Goal: Task Accomplishment & Management: Use online tool/utility

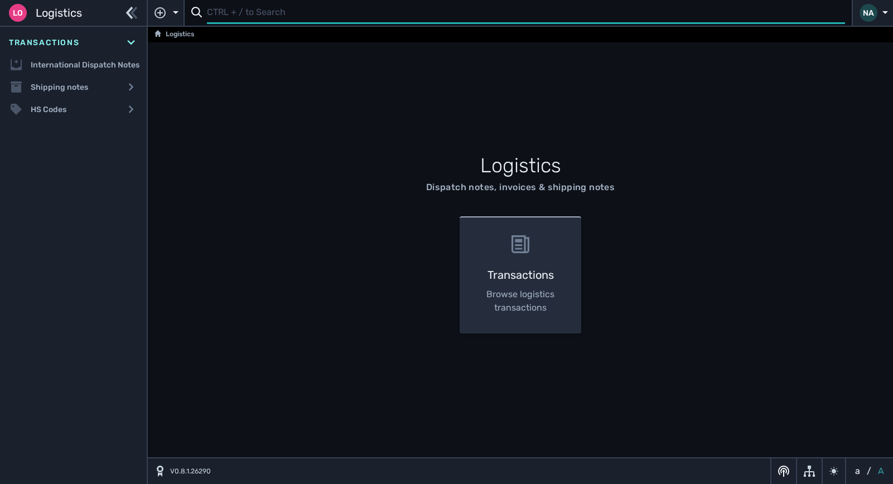
click at [209, 13] on input "text" at bounding box center [526, 13] width 638 height 22
type input "1107032"
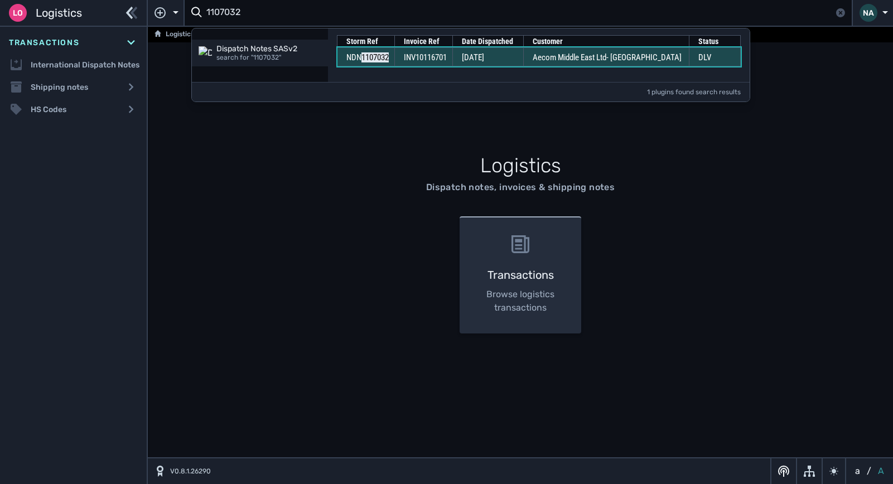
click at [422, 55] on span "INV10116701" at bounding box center [425, 57] width 43 height 10
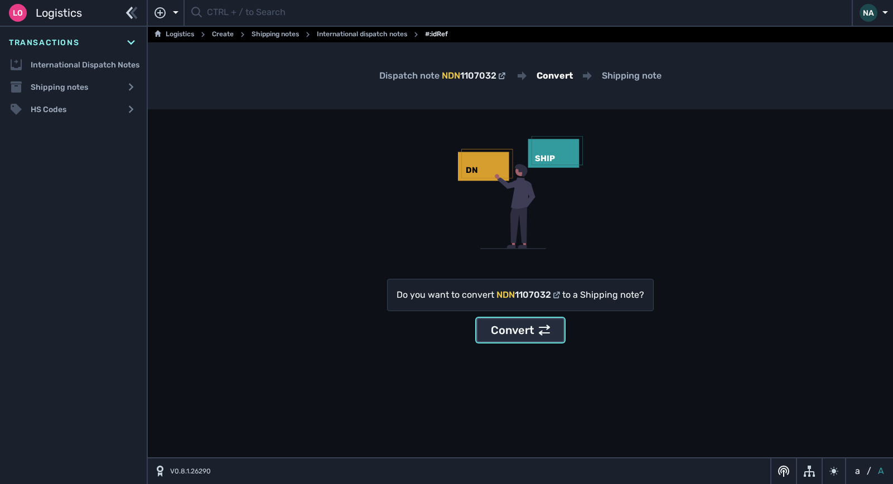
click at [494, 334] on div "Convert" at bounding box center [520, 330] width 59 height 17
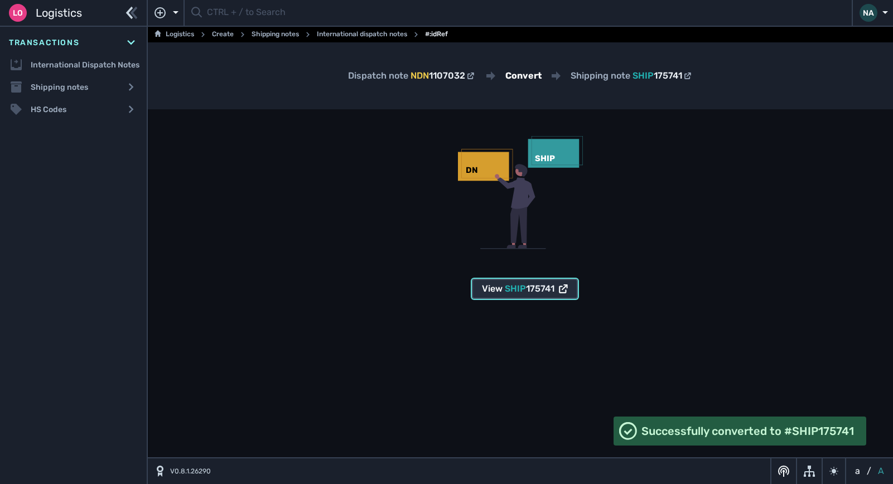
click at [534, 292] on span "175741" at bounding box center [540, 288] width 28 height 11
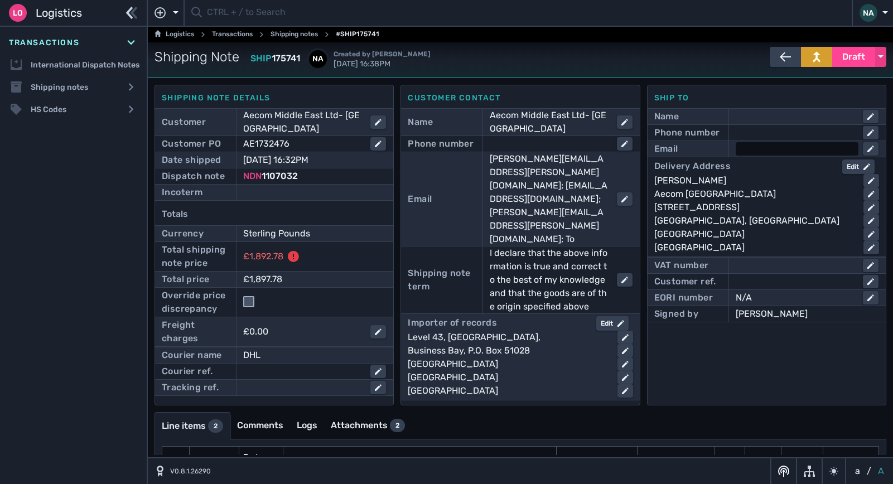
click at [738, 146] on div at bounding box center [797, 148] width 123 height 13
type input "[EMAIL_ADDRESS][DOMAIN_NAME]"
click at [760, 132] on div at bounding box center [797, 132] width 123 height 13
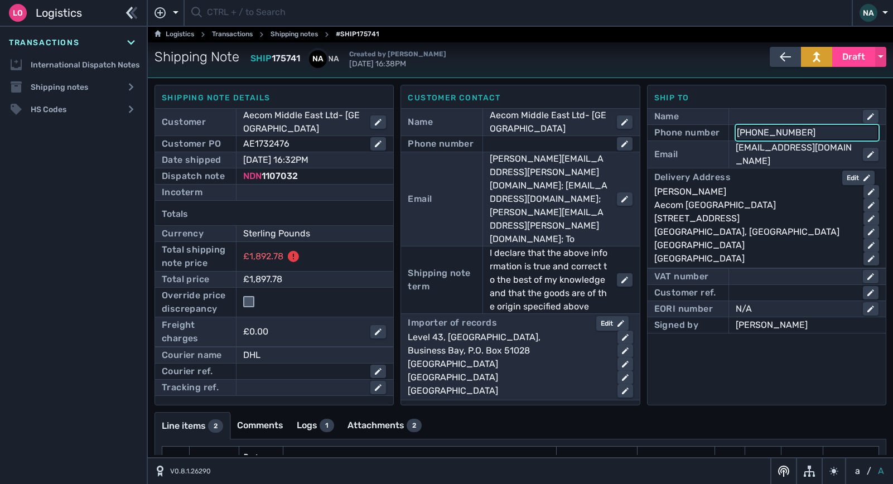
type input "+97144391000"
click at [711, 383] on div "Ship to Name Phone number +97144391000 Email mea_procurement@aecom.com Delivery…" at bounding box center [766, 245] width 239 height 321
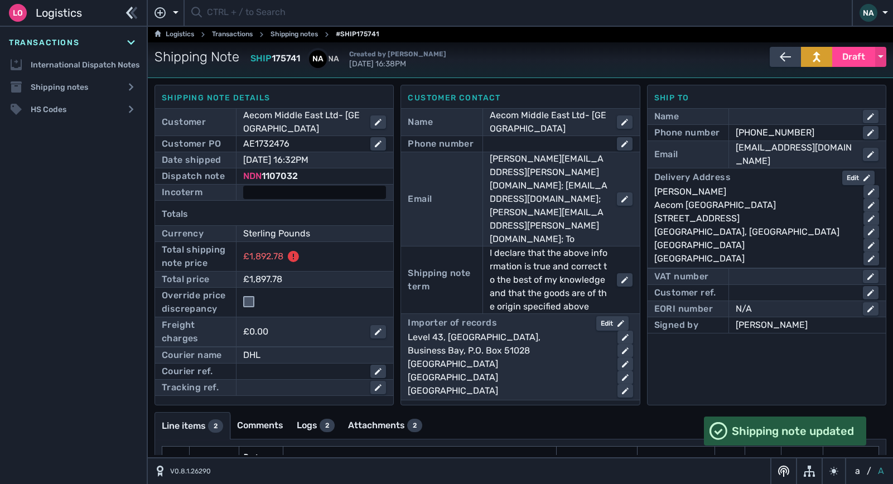
click at [304, 197] on div at bounding box center [314, 192] width 143 height 13
click at [304, 197] on select "- Ex Works - EXW Free Carrier - FCA Carriage Paid To - CPT Carriage Insurance P…" at bounding box center [324, 193] width 161 height 15
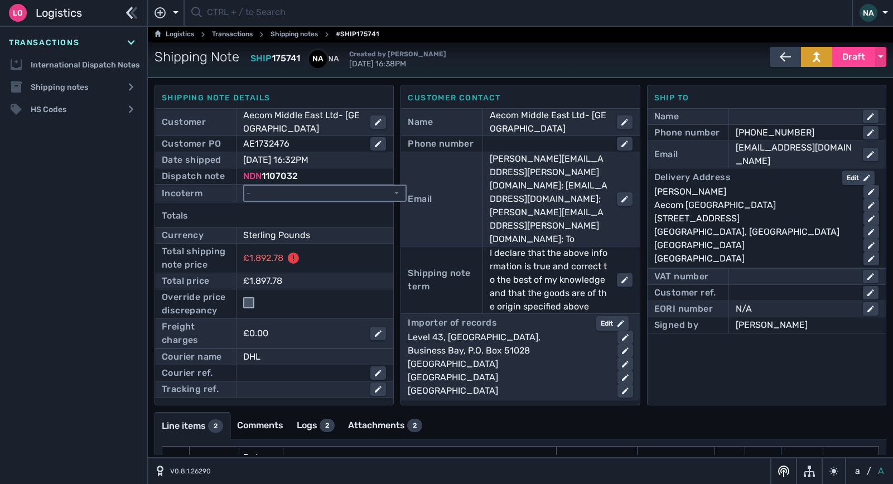
click at [310, 192] on select "- Ex Works - EXW Free Carrier - FCA Carriage Paid To - CPT Carriage Insurance P…" at bounding box center [324, 193] width 161 height 15
select select "[object Object]"
click at [244, 186] on select "- Ex Works - EXW Free Carrier - FCA Carriage Paid To - CPT Carriage Insurance P…" at bounding box center [324, 193] width 161 height 15
click at [249, 302] on input "checkbox" at bounding box center [248, 301] width 11 height 11
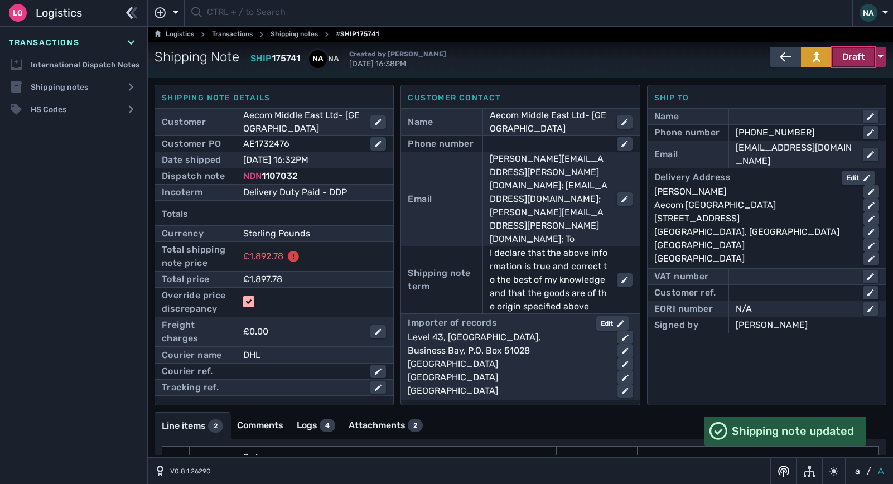
click at [855, 61] on span "Draft" at bounding box center [853, 56] width 23 height 13
click at [812, 79] on div "Dispatched" at bounding box center [833, 80] width 106 height 22
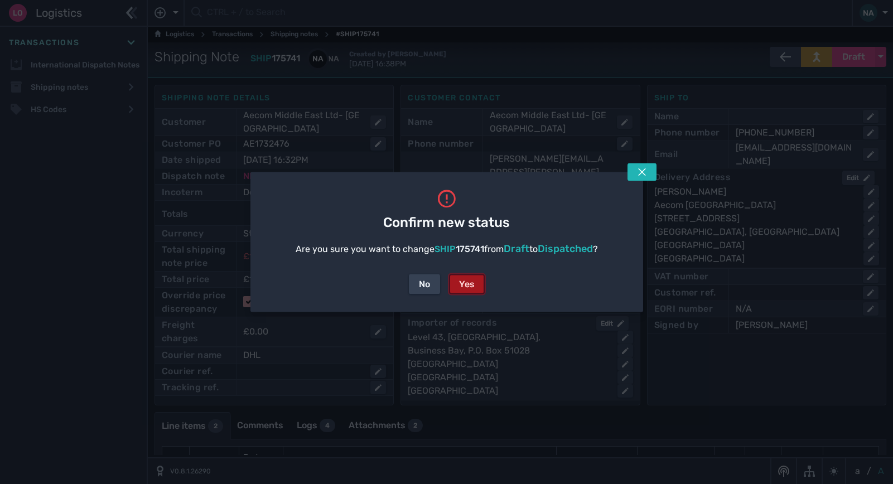
click at [476, 286] on button "Yes" at bounding box center [467, 284] width 36 height 20
checkbox input "false"
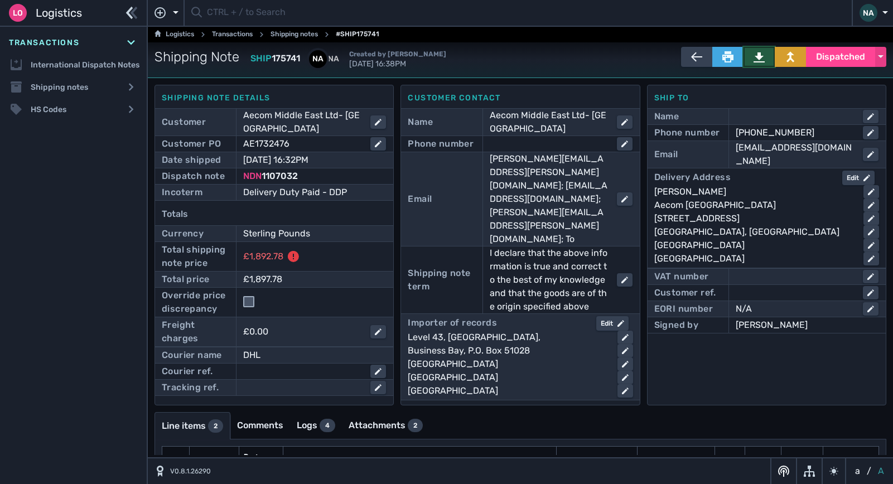
click at [761, 54] on button at bounding box center [758, 57] width 31 height 20
